Goal: Task Accomplishment & Management: Manage account settings

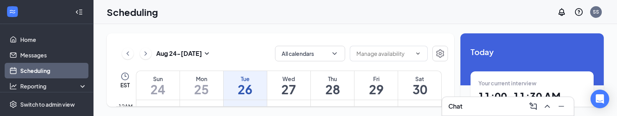
scroll to position [110, 0]
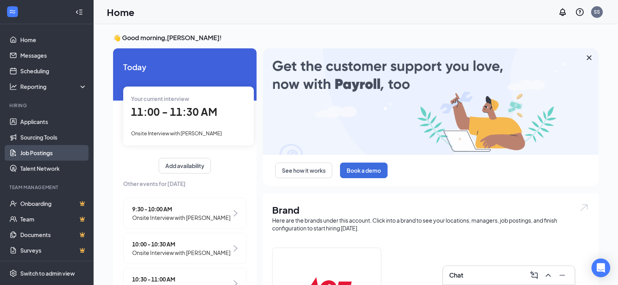
click at [42, 152] on link "Job Postings" at bounding box center [53, 153] width 67 height 16
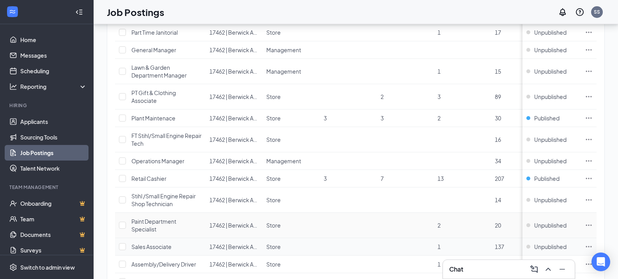
scroll to position [506, 0]
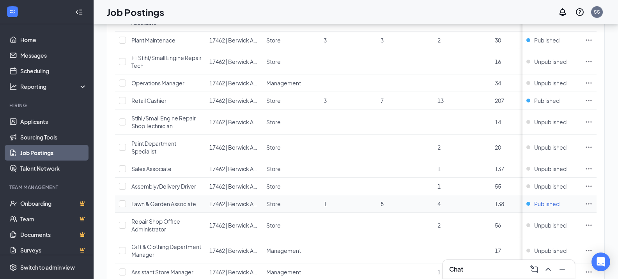
click at [551, 206] on span "Published" at bounding box center [546, 204] width 25 height 8
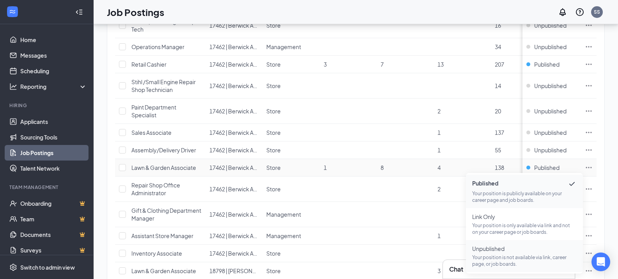
scroll to position [584, 0]
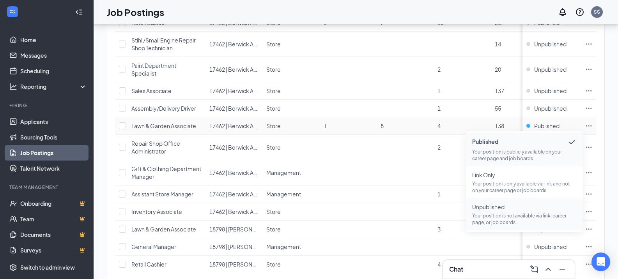
click at [504, 212] on span "Unpublished Your position is not available via link, career page, or job boards." at bounding box center [524, 214] width 104 height 23
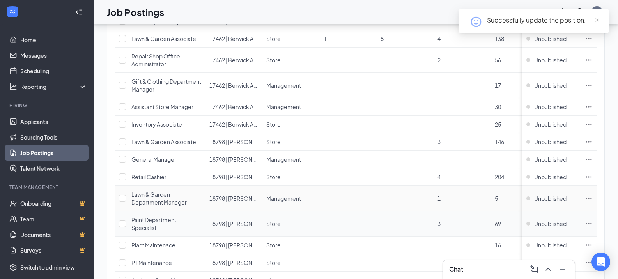
scroll to position [701, 0]
